Goal: Information Seeking & Learning: Learn about a topic

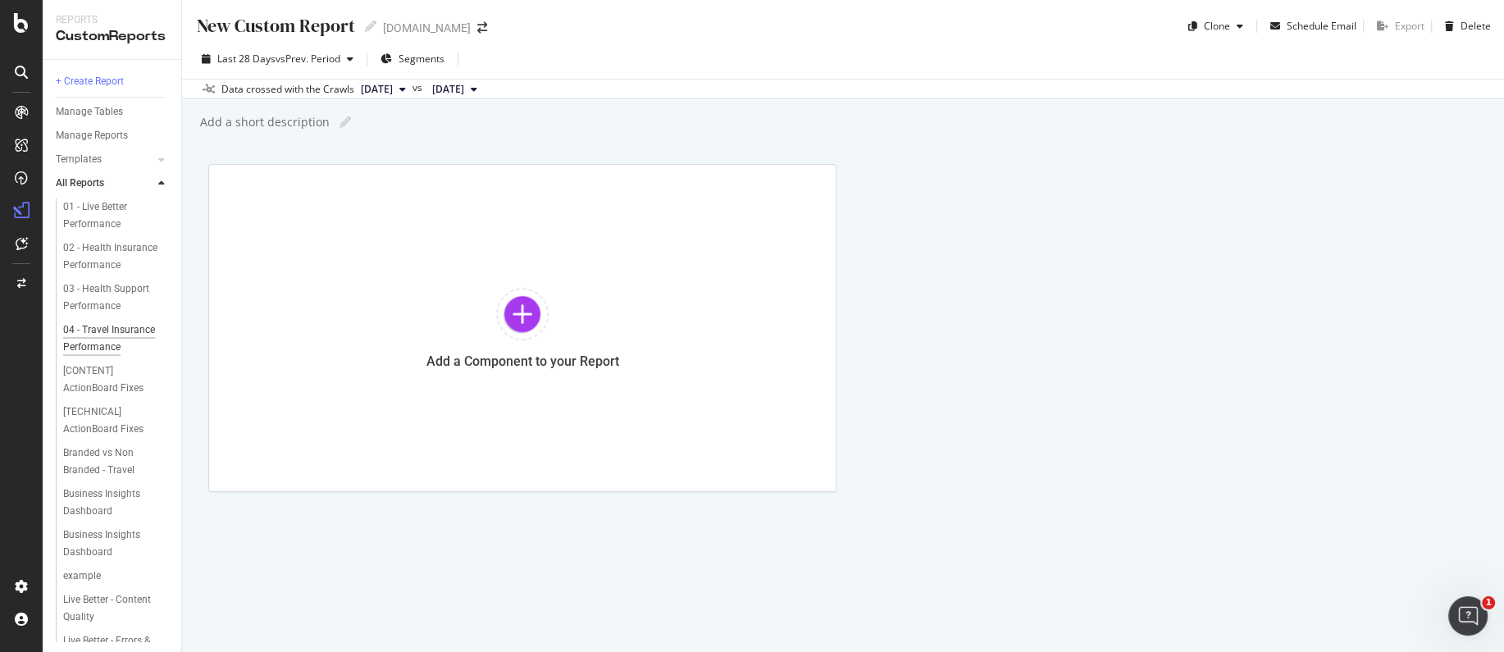
click at [124, 335] on div "04 - Travel Insurance Performance" at bounding box center [111, 338] width 96 height 34
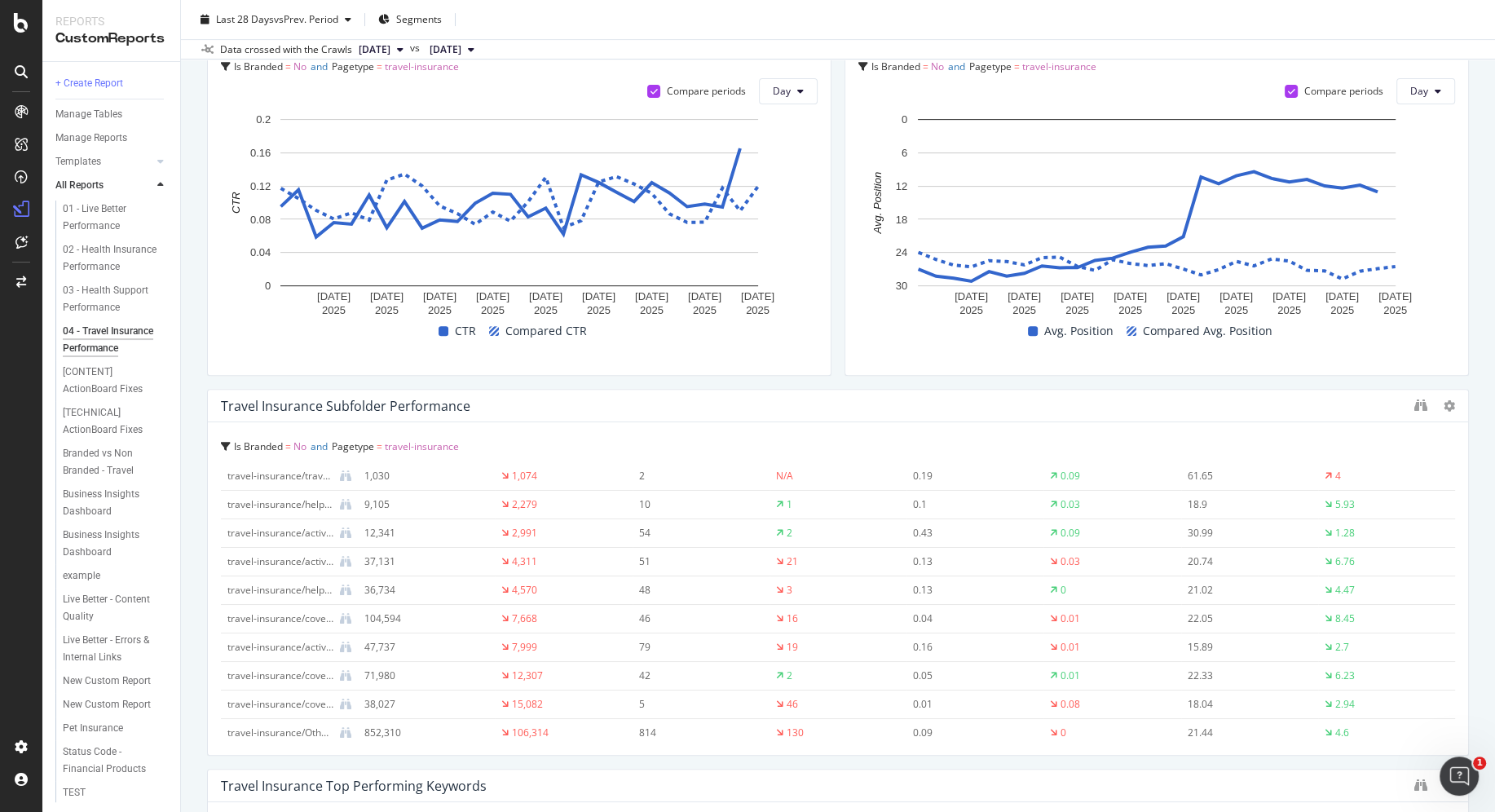
scroll to position [542, 0]
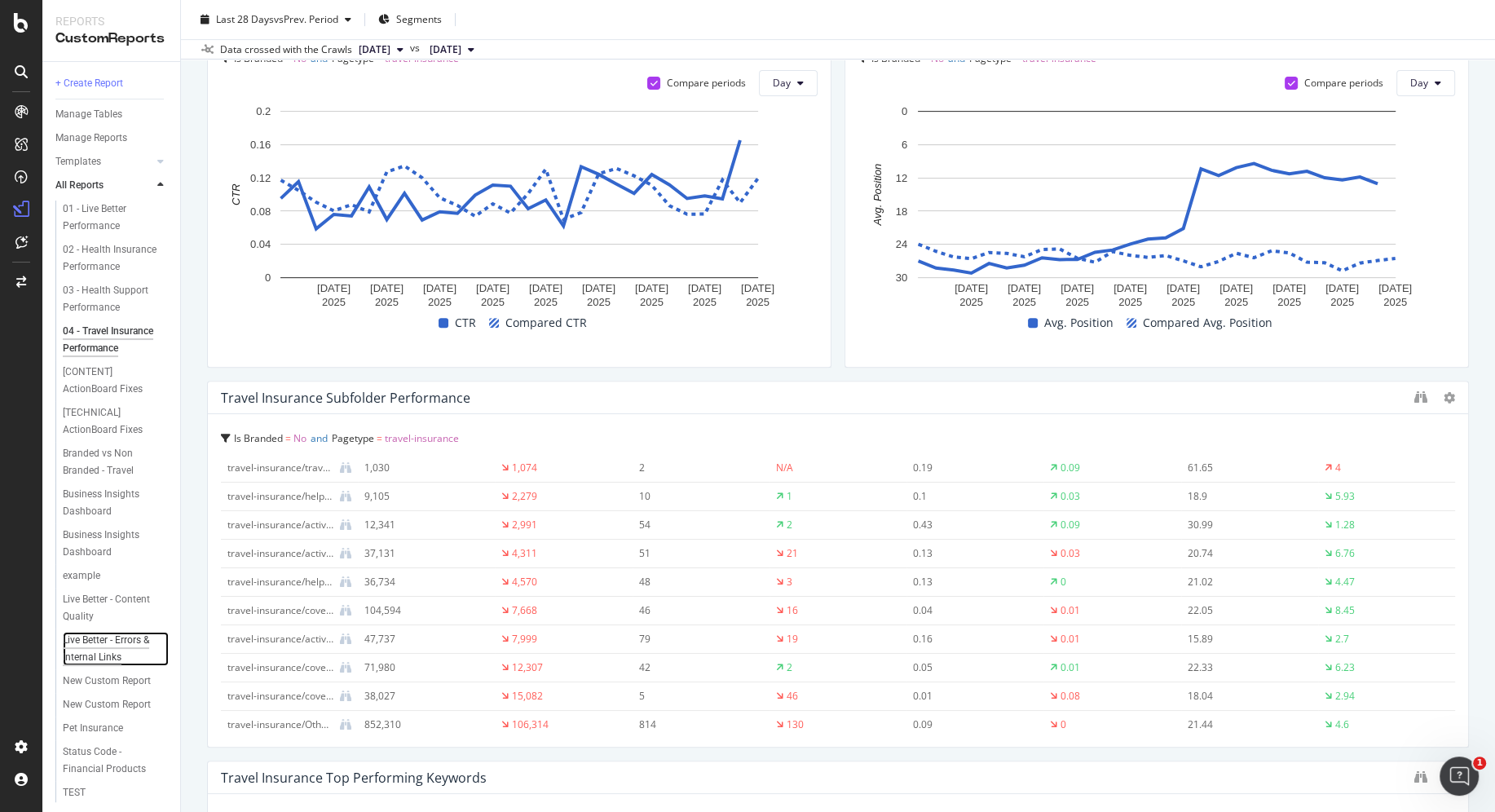
click at [97, 647] on div "Live Better - Errors & Internal Links" at bounding box center [110, 648] width 95 height 34
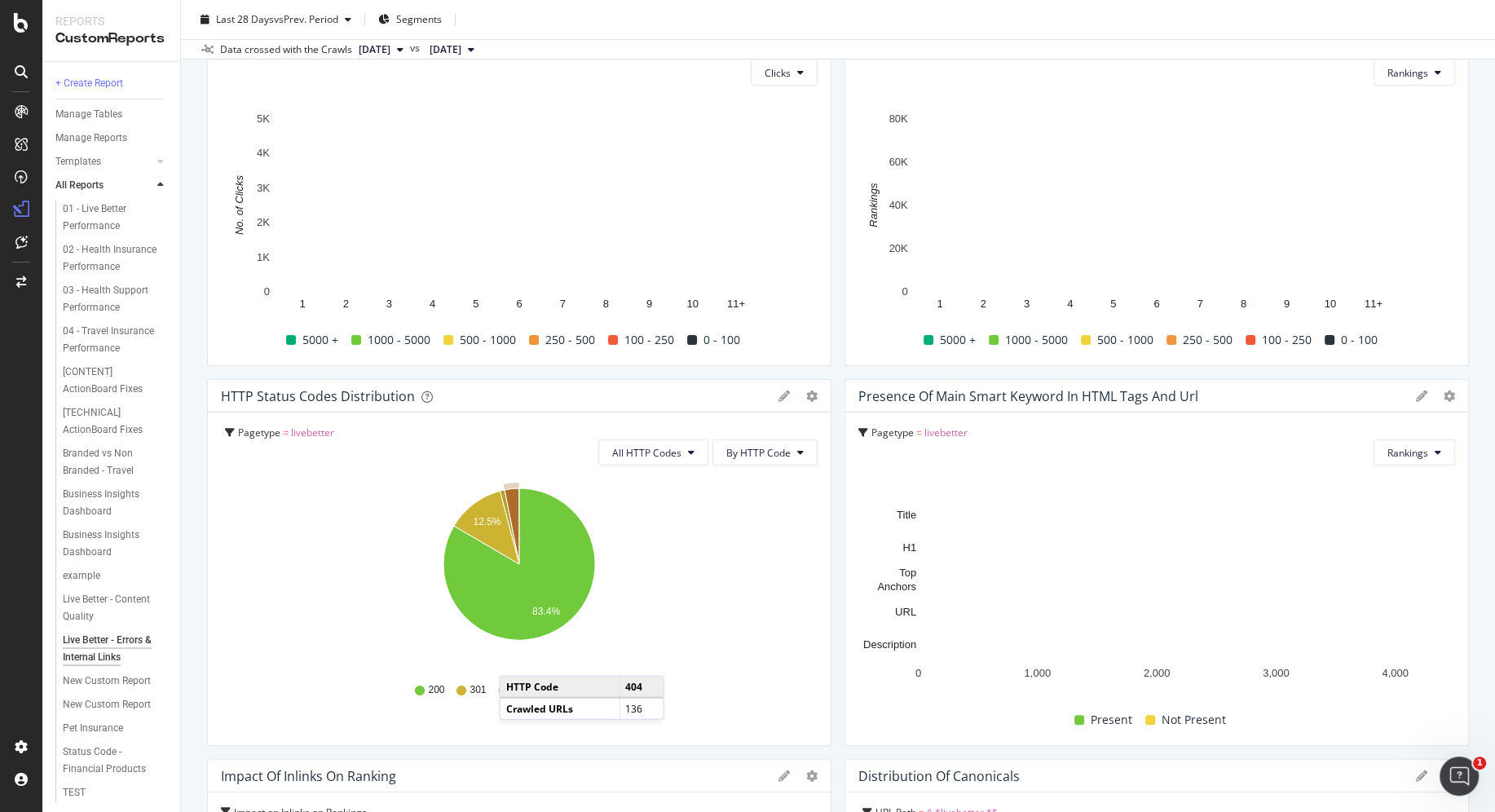
scroll to position [180, 0]
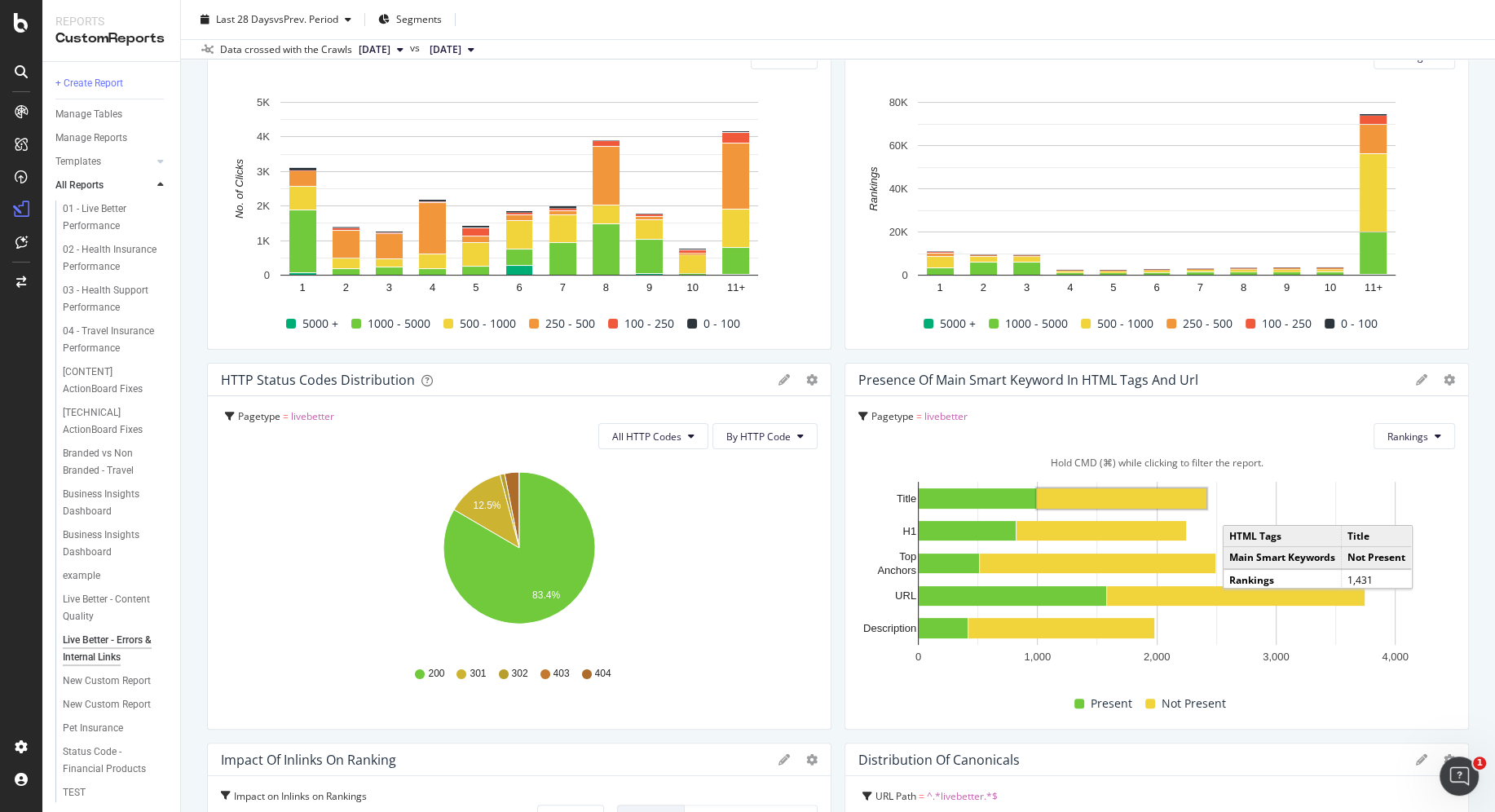
click at [1100, 499] on rect "A chart." at bounding box center [1121, 498] width 170 height 20
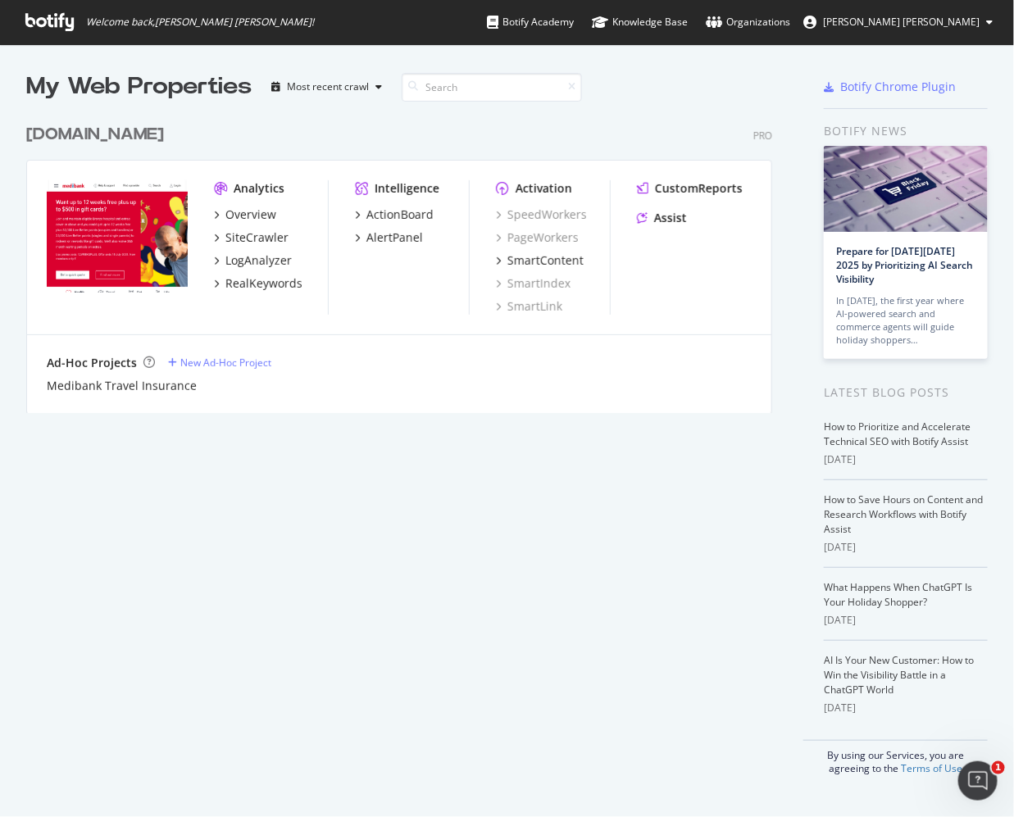
scroll to position [817, 1014]
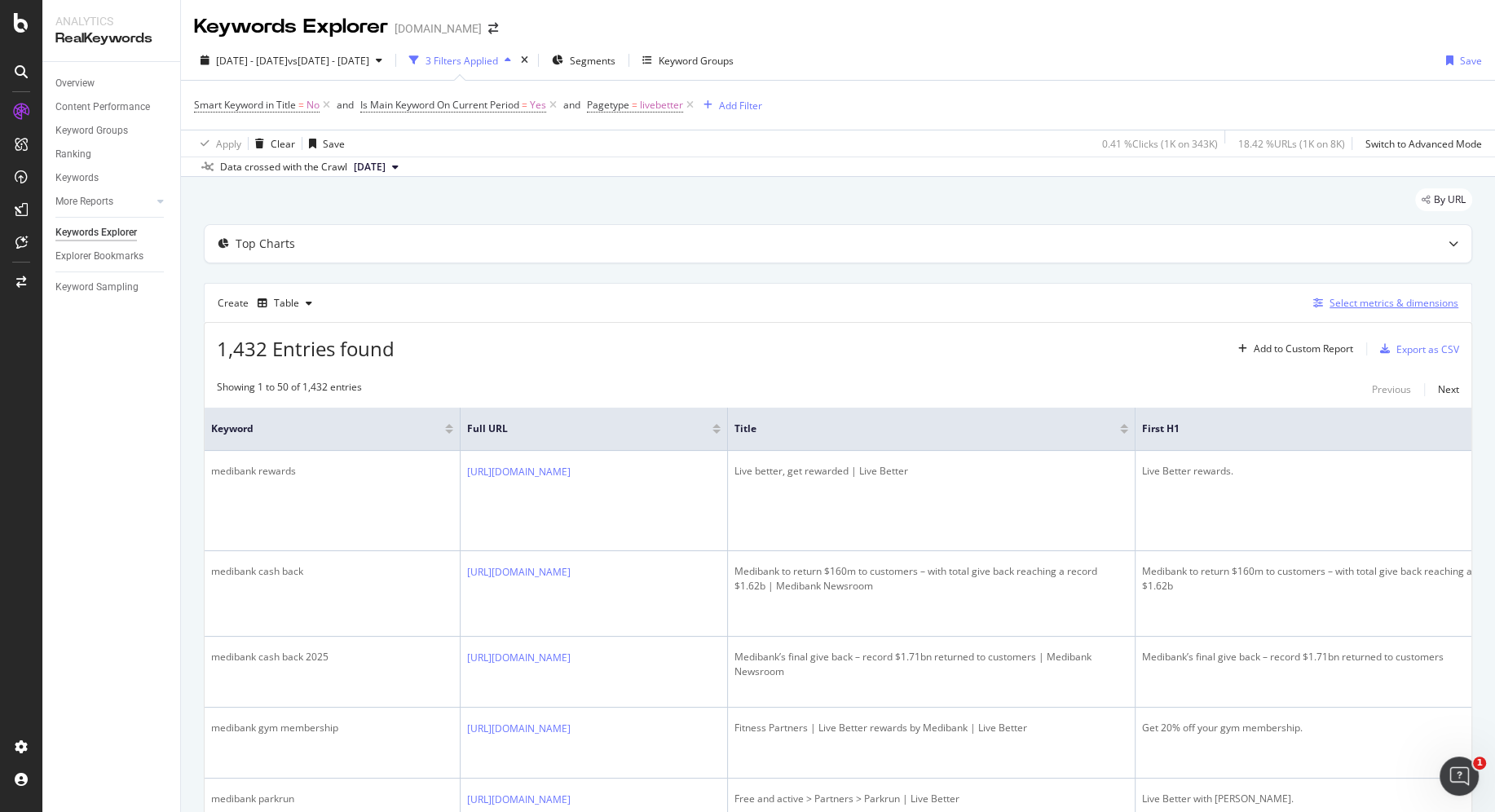
click at [1392, 301] on div "Select metrics & dimensions" at bounding box center [1394, 303] width 129 height 14
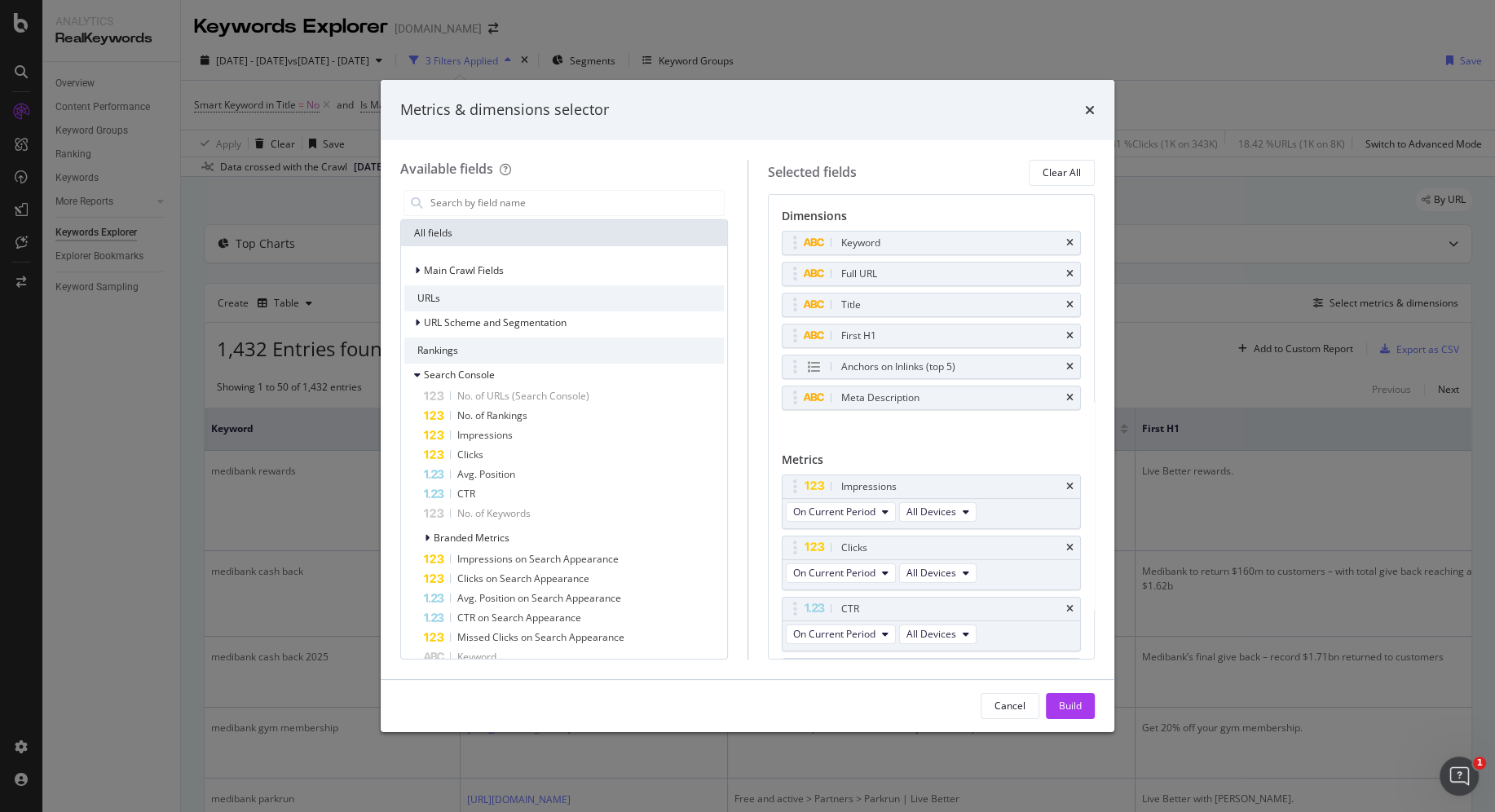
click at [118, 467] on div "Metrics & dimensions selector Available fields All fields Main Crawl Fields URL…" at bounding box center [748, 406] width 1495 height 812
